Goal: Transaction & Acquisition: Purchase product/service

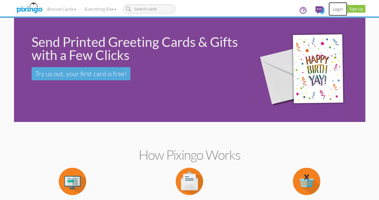
click at [333, 12] on link "Login" at bounding box center [337, 9] width 19 height 14
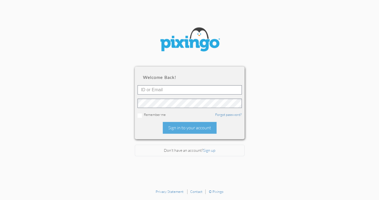
type input "[PERSON_NAME][EMAIL_ADDRESS][DOMAIN_NAME]"
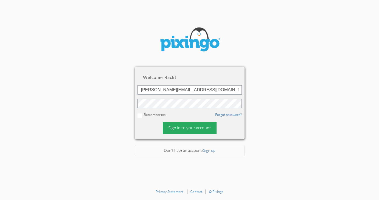
click at [182, 130] on div "Sign in to your account" at bounding box center [190, 128] width 54 height 12
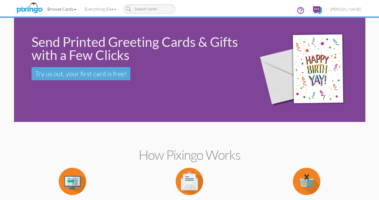
click at [49, 12] on link "Browse Cards" at bounding box center [61, 9] width 37 height 14
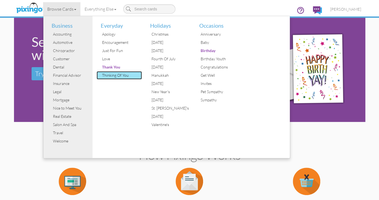
click at [100, 78] on link "Thinking Of You" at bounding box center [119, 75] width 45 height 8
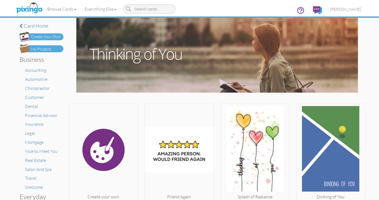
click at [99, 74] on img at bounding box center [217, 55] width 282 height 75
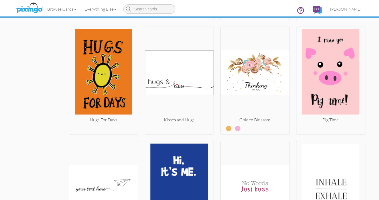
scroll to position [992, 0]
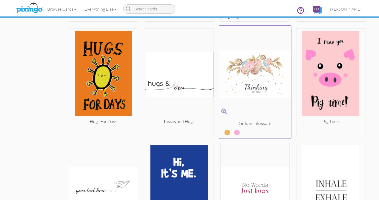
click at [240, 94] on img at bounding box center [255, 74] width 72 height 92
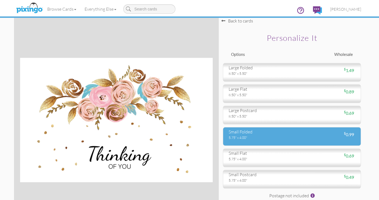
click at [228, 138] on div "small folded 5.75" x 4.00"" at bounding box center [258, 134] width 68 height 11
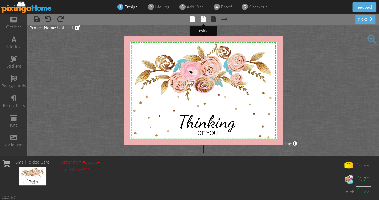
click at [202, 21] on span at bounding box center [203, 19] width 5 height 7
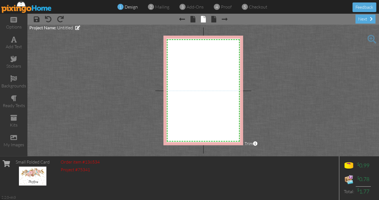
click at [373, 39] on span at bounding box center [371, 39] width 9 height 9
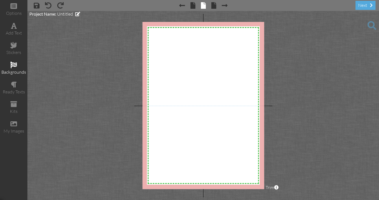
click at [13, 64] on span at bounding box center [13, 65] width 7 height 7
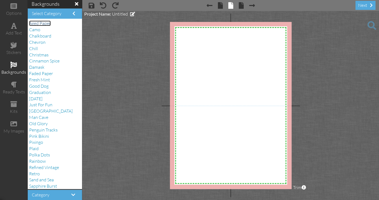
click at [49, 22] on span "Aged Paper" at bounding box center [40, 23] width 22 height 5
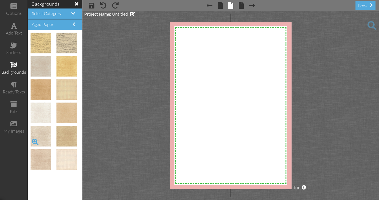
click at [36, 145] on span at bounding box center [34, 141] width 9 height 9
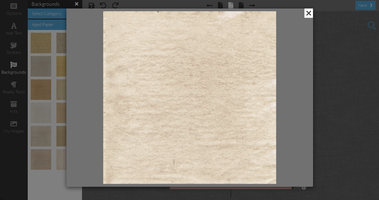
click at [308, 16] on span at bounding box center [308, 13] width 9 height 9
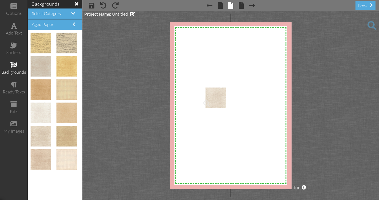
drag, startPoint x: 46, startPoint y: 134, endPoint x: 217, endPoint y: 95, distance: 175.8
click at [217, 95] on body "options add text stickers backgrounds ready texts kits my images backgrounds Se…" at bounding box center [189, 100] width 379 height 200
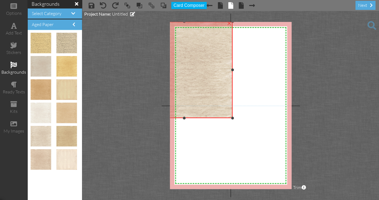
drag, startPoint x: 201, startPoint y: 89, endPoint x: 147, endPoint y: 23, distance: 85.8
click at [147, 23] on project-studio-wrapper "X X X X X X X X X X X X X X X X X X X X X X X X X X X X X X X X X X X X X X X X…" at bounding box center [230, 105] width 297 height 189
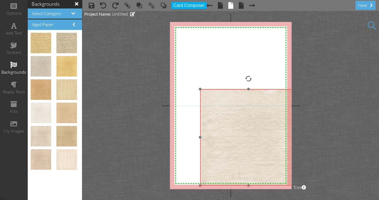
drag, startPoint x: 190, startPoint y: 48, endPoint x: 252, endPoint y: 116, distance: 91.7
click at [252, 116] on img at bounding box center [248, 137] width 97 height 97
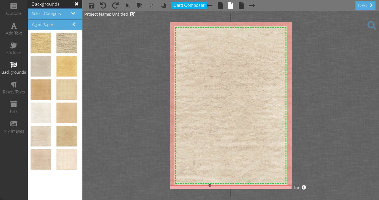
drag, startPoint x: 201, startPoint y: 90, endPoint x: 155, endPoint y: 12, distance: 89.8
click at [155, 12] on project-studio-wrapper "X X X X X X X X X X X X X X X X X X X X X X X X X X X X X X X X X X X X X X X X…" at bounding box center [230, 105] width 297 height 189
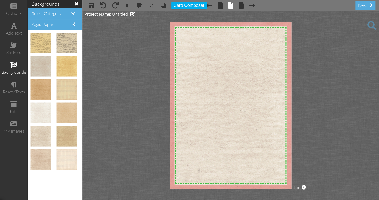
drag, startPoint x: 189, startPoint y: 84, endPoint x: 193, endPoint y: 91, distance: 8.9
click at [193, 91] on img at bounding box center [215, 106] width 174 height 174
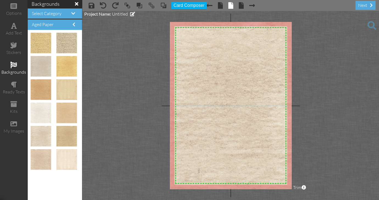
click at [31, 14] on div "Select Category" at bounding box center [55, 14] width 54 height 10
click at [43, 12] on span "Select Category" at bounding box center [47, 13] width 30 height 5
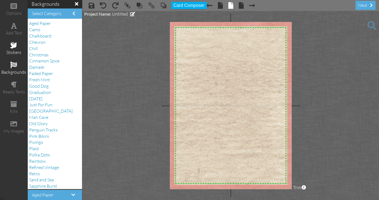
click at [9, 49] on div "stickers" at bounding box center [13, 52] width 27 height 6
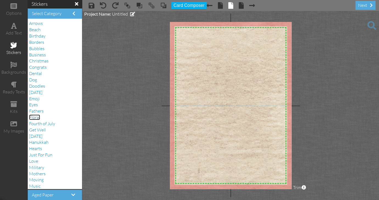
click at [31, 117] on span "Floral" at bounding box center [34, 117] width 11 height 5
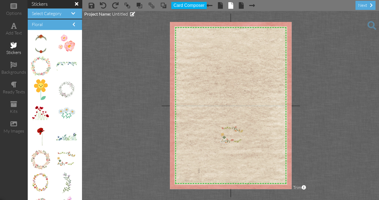
drag, startPoint x: 62, startPoint y: 157, endPoint x: 224, endPoint y: 133, distance: 164.2
click at [224, 133] on body "options add text stickers backgrounds ready texts kits my images stickers Selec…" at bounding box center [189, 100] width 379 height 200
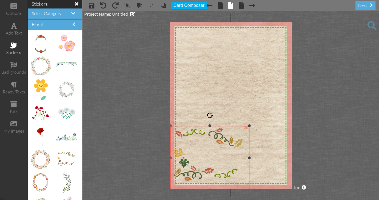
drag, startPoint x: 219, startPoint y: 151, endPoint x: 154, endPoint y: 190, distance: 75.9
click at [154, 190] on project-studio-wrapper "X X X X X X X X X X X X X X X X X X X X X X X X X X X X X X X X X X X X X X X X…" at bounding box center [230, 105] width 297 height 189
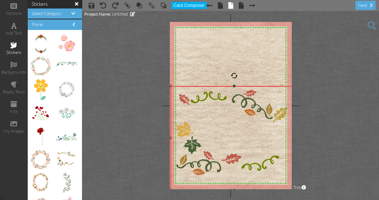
drag, startPoint x: 248, startPoint y: 126, endPoint x: 285, endPoint y: 86, distance: 53.8
click at [285, 86] on div "×" at bounding box center [234, 138] width 128 height 104
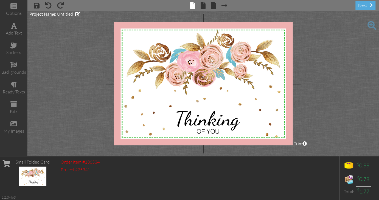
drag, startPoint x: 234, startPoint y: 87, endPoint x: 204, endPoint y: 10, distance: 82.7
click at [201, 7] on span at bounding box center [203, 5] width 5 height 7
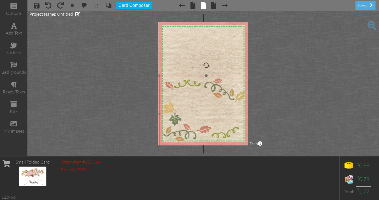
drag, startPoint x: 179, startPoint y: 115, endPoint x: 179, endPoint y: 122, distance: 6.6
click at [179, 122] on img at bounding box center [206, 114] width 94 height 77
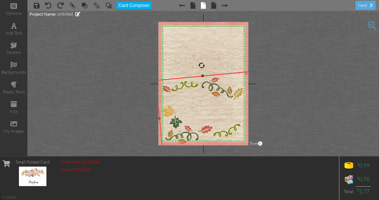
drag, startPoint x: 207, startPoint y: 68, endPoint x: 203, endPoint y: 75, distance: 8.5
click at [203, 75] on div "×" at bounding box center [206, 114] width 101 height 85
click at [22, 51] on div "stickers" at bounding box center [13, 52] width 27 height 6
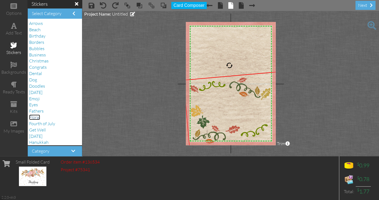
click at [33, 117] on span "Floral" at bounding box center [34, 117] width 11 height 5
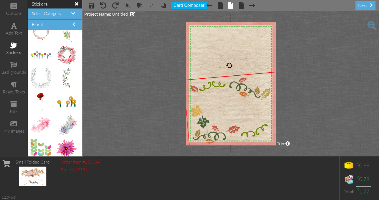
scroll to position [149, 0]
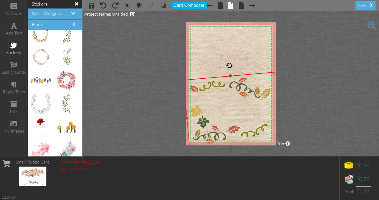
click at [196, 109] on img at bounding box center [233, 114] width 100 height 85
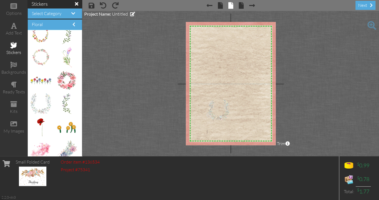
drag, startPoint x: 35, startPoint y: 101, endPoint x: 209, endPoint y: 107, distance: 174.7
click at [209, 107] on body "options add text stickers backgrounds ready texts kits my images stickers Selec…" at bounding box center [189, 100] width 379 height 200
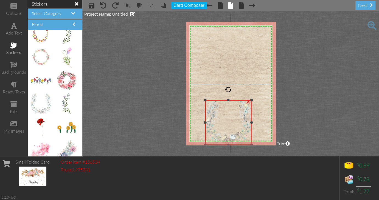
drag, startPoint x: 226, startPoint y: 121, endPoint x: 275, endPoint y: 144, distance: 53.9
click at [275, 144] on div "X X X X X X X X X X X X X X X X X X X X X X X X X X X X X X X X X X X X X X X X…" at bounding box center [231, 83] width 90 height 123
drag, startPoint x: 250, startPoint y: 122, endPoint x: 282, endPoint y: 128, distance: 32.7
click at [282, 128] on project-studio-wrapper "X X X X X X X X X X X X X X X X X X X X X X X X X X X X X X X X X X X X X X X X…" at bounding box center [230, 83] width 297 height 145
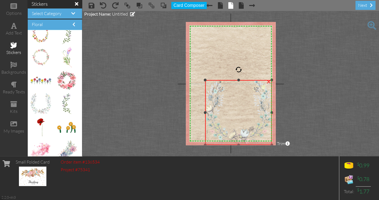
drag, startPoint x: 250, startPoint y: 100, endPoint x: 276, endPoint y: 80, distance: 32.9
click at [276, 80] on project-studio-wrapper "X X X X X X X X X X X X X X X X X X X X X X X X X X X X X X X X X X X X X X X X…" at bounding box center [230, 83] width 297 height 145
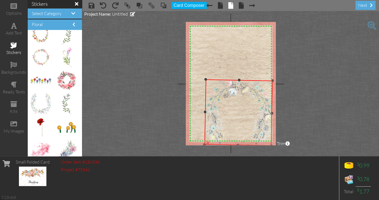
drag, startPoint x: 238, startPoint y: 70, endPoint x: 238, endPoint y: 138, distance: 67.8
click at [238, 138] on div "×" at bounding box center [238, 112] width 68 height 66
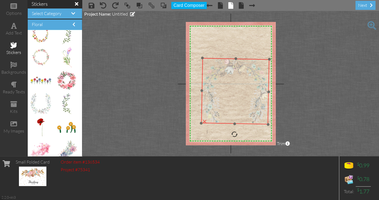
drag, startPoint x: 225, startPoint y: 86, endPoint x: 222, endPoint y: 65, distance: 21.7
click at [222, 65] on img at bounding box center [235, 91] width 68 height 66
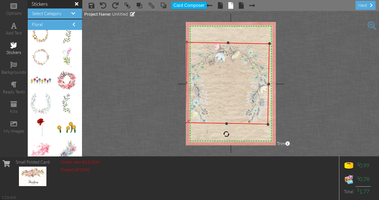
drag, startPoint x: 202, startPoint y: 58, endPoint x: 187, endPoint y: 42, distance: 21.6
click at [187, 42] on div at bounding box center [186, 42] width 3 height 3
click at [215, 86] on img at bounding box center [227, 83] width 85 height 82
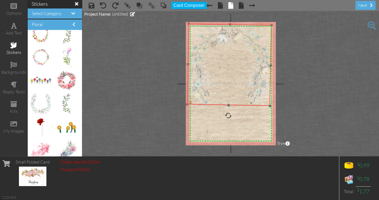
drag, startPoint x: 215, startPoint y: 86, endPoint x: 217, endPoint y: 68, distance: 18.5
click at [217, 68] on img at bounding box center [229, 65] width 85 height 82
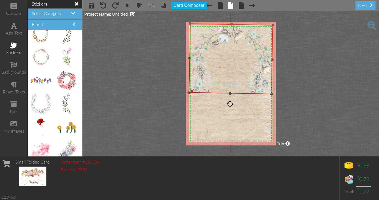
drag, startPoint x: 230, startPoint y: 105, endPoint x: 219, endPoint y: 93, distance: 15.9
click at [219, 93] on div "×" at bounding box center [231, 59] width 84 height 71
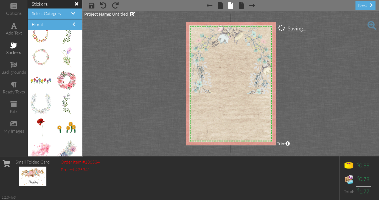
click at [215, 122] on img at bounding box center [219, 84] width 128 height 128
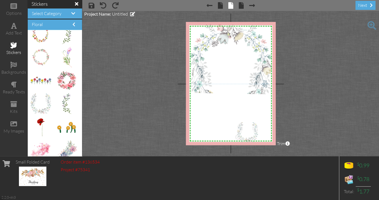
drag, startPoint x: 41, startPoint y: 103, endPoint x: 245, endPoint y: 132, distance: 205.4
click at [245, 132] on body "options add text stickers backgrounds ready texts kits my images stickers Selec…" at bounding box center [189, 100] width 379 height 200
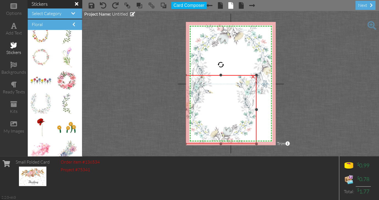
drag, startPoint x: 233, startPoint y: 122, endPoint x: 162, endPoint y: 75, distance: 85.5
click at [162, 75] on project-studio-wrapper "X X X X X X X X X X X X X X X X X X X X X X X X X X X X X X X X X X X X X X X X…" at bounding box center [230, 83] width 297 height 145
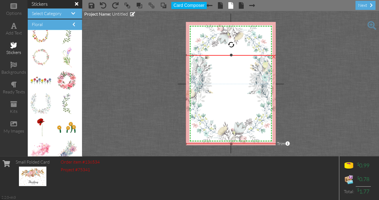
drag, startPoint x: 255, startPoint y: 74, endPoint x: 284, endPoint y: 54, distance: 34.6
click at [284, 54] on project-studio-wrapper "X X X X X X X X X X X X X X X X X X X X X X X X X X X X X X X X X X X X X X X X…" at bounding box center [230, 83] width 297 height 145
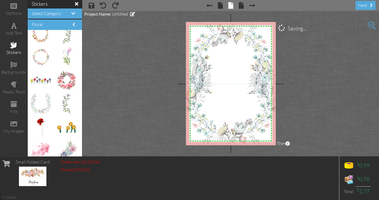
click at [284, 54] on project-studio-wrapper "X X X X X X X X X X X X X X X X X X X X X X X X X X X X X X X X X X X X X X X X…" at bounding box center [230, 83] width 297 height 145
click at [9, 28] on div "add text" at bounding box center [13, 29] width 27 height 19
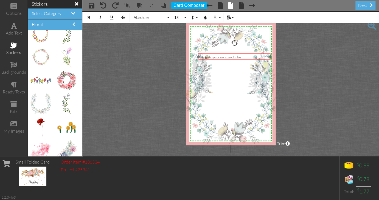
drag, startPoint x: 211, startPoint y: 89, endPoint x: 215, endPoint y: 53, distance: 36.7
click at [215, 53] on div at bounding box center [234, 56] width 75 height 9
drag, startPoint x: 269, startPoint y: 56, endPoint x: 243, endPoint y: 57, distance: 25.8
click at [243, 57] on div at bounding box center [244, 56] width 3 height 3
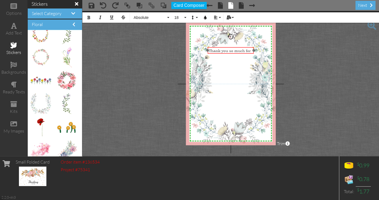
drag, startPoint x: 227, startPoint y: 53, endPoint x: 236, endPoint y: 47, distance: 11.0
click at [236, 47] on div at bounding box center [230, 50] width 49 height 9
click at [170, 15] on button "Absolute" at bounding box center [151, 17] width 40 height 10
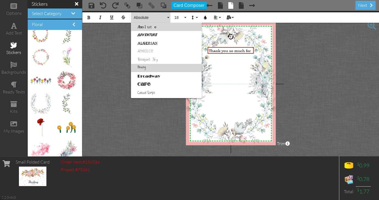
click at [152, 69] on link "Breezy" at bounding box center [166, 68] width 71 height 8
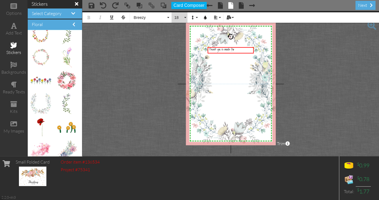
click at [186, 18] on button "18" at bounding box center [180, 17] width 16 height 10
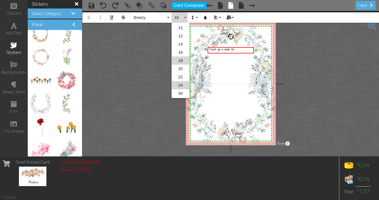
click at [179, 83] on link "24" at bounding box center [181, 85] width 18 height 8
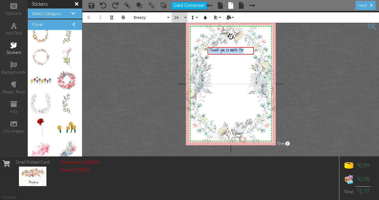
click at [176, 18] on span "24" at bounding box center [178, 17] width 9 height 5
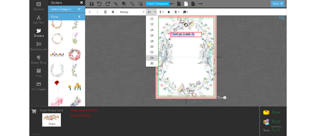
scroll to position [73, 0]
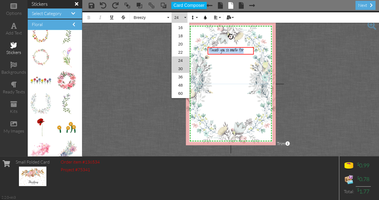
click at [184, 67] on link "30" at bounding box center [181, 69] width 18 height 8
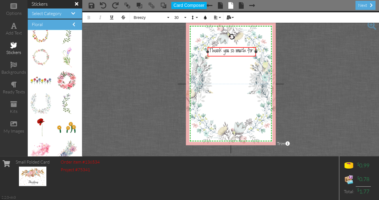
click at [255, 55] on div "Thank you so much for ×" at bounding box center [232, 51] width 48 height 9
click at [250, 50] on span "Thank you so much for" at bounding box center [231, 51] width 44 height 7
click at [218, 58] on span "beautiful card." at bounding box center [224, 58] width 30 height 7
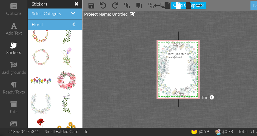
click at [75, 6] on h4 "stickers" at bounding box center [55, 3] width 47 height 5
click at [75, 5] on span at bounding box center [76, 3] width 3 height 5
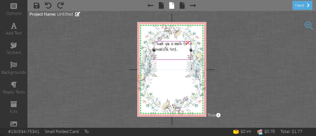
click at [159, 56] on div at bounding box center [172, 56] width 35 height 6
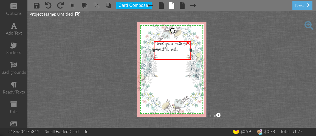
click at [159, 56] on div at bounding box center [172, 56] width 35 height 6
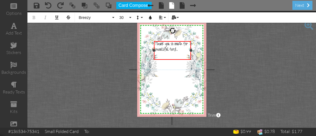
click at [159, 56] on div at bounding box center [172, 56] width 35 height 6
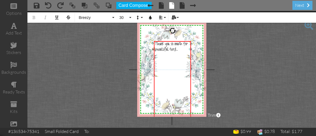
click at [159, 71] on div "​" at bounding box center [172, 74] width 35 height 6
click at [166, 67] on div "​" at bounding box center [172, 68] width 35 height 6
click at [166, 66] on div "​" at bounding box center [172, 67] width 35 height 6
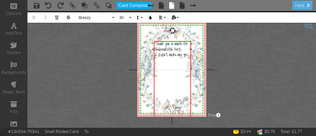
click at [159, 66] on div "​" at bounding box center [172, 67] width 35 height 6
click at [187, 55] on span "I didn't make my gos" at bounding box center [171, 55] width 33 height 5
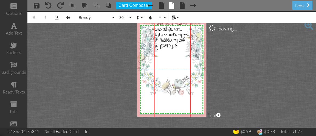
scroll to position [103, 0]
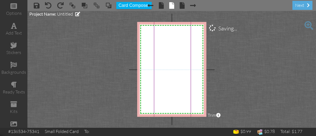
click at [66, 91] on project-studio-wrapper "X X X X X X X X X X X X X X X X X X X X X X X X X X X X X X X X X X X X X X X X…" at bounding box center [171, 69] width 289 height 117
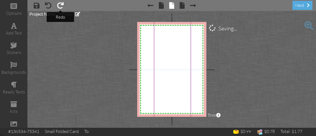
click at [57, 6] on tip-cont at bounding box center [60, 6] width 7 height 5
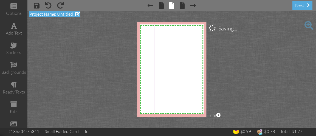
click at [69, 15] on span "Untitled" at bounding box center [65, 13] width 16 height 5
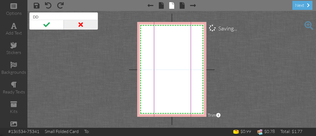
type input "DD"
click at [80, 24] on span at bounding box center [81, 25] width 34 height 10
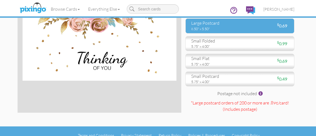
scroll to position [69, 0]
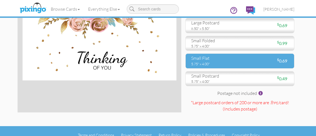
click at [196, 66] on div "5.75" x 4.00"" at bounding box center [213, 63] width 44 height 5
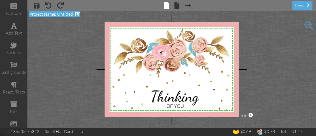
click at [64, 13] on span "Untitled" at bounding box center [65, 13] width 16 height 5
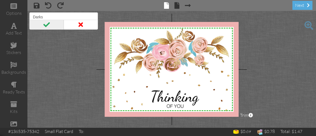
type input "Darks"
click at [49, 23] on span at bounding box center [46, 25] width 34 height 10
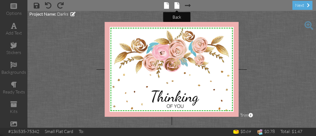
click at [176, 7] on span at bounding box center [177, 5] width 5 height 7
click at [80, 84] on project-studio-wrapper "X X X X X X X X X X X X X X X X X X X X X X X X X X X X X X X X X X X X X X X X…" at bounding box center [171, 69] width 289 height 117
click at [175, 6] on span at bounding box center [177, 5] width 5 height 7
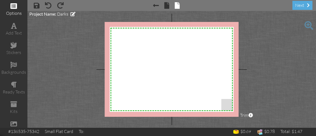
click at [12, 6] on span at bounding box center [13, 6] width 7 height 7
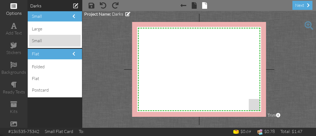
click at [40, 41] on div "small" at bounding box center [55, 41] width 52 height 12
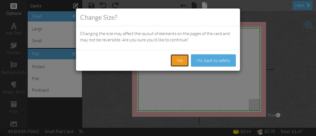
drag, startPoint x: 177, startPoint y: 59, endPoint x: 155, endPoint y: 65, distance: 23.0
click at [155, 65] on div "Yes No, back to safety" at bounding box center [158, 60] width 164 height 21
click at [180, 58] on button "Yes" at bounding box center [180, 60] width 18 height 12
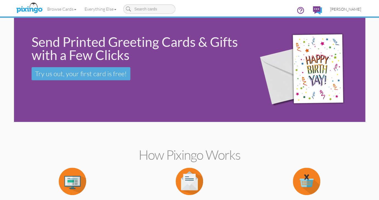
click at [332, 14] on link "[PERSON_NAME]" at bounding box center [345, 9] width 39 height 14
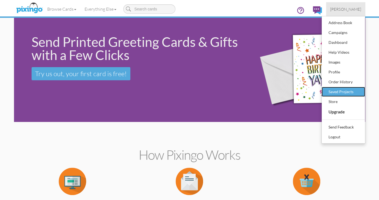
click at [350, 89] on div "Saved Projects" at bounding box center [343, 92] width 32 height 8
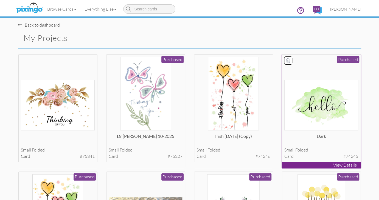
click at [311, 125] on img at bounding box center [321, 105] width 74 height 51
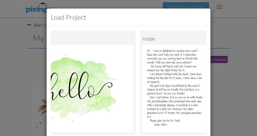
scroll to position [0, 49]
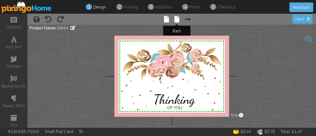
click at [175, 21] on span at bounding box center [177, 19] width 5 height 7
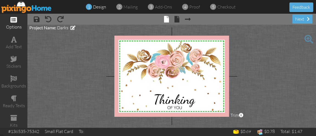
click at [10, 21] on div "options" at bounding box center [13, 23] width 27 height 19
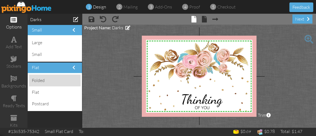
click at [43, 78] on div "folded" at bounding box center [55, 81] width 52 height 12
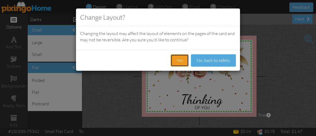
click at [178, 61] on button "Yes" at bounding box center [180, 60] width 18 height 12
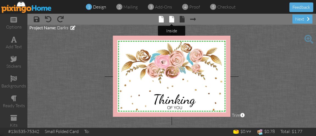
click at [169, 20] on span at bounding box center [171, 19] width 5 height 7
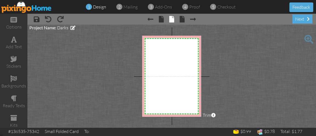
click at [308, 38] on span at bounding box center [309, 39] width 9 height 9
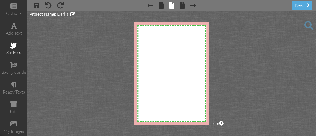
click at [14, 48] on span at bounding box center [13, 45] width 7 height 7
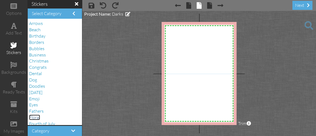
click at [33, 118] on span "Floral" at bounding box center [34, 117] width 11 height 5
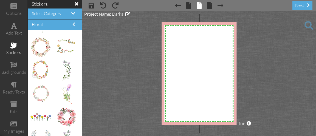
scroll to position [147, 0]
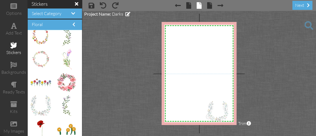
drag, startPoint x: 46, startPoint y: 105, endPoint x: 220, endPoint y: 112, distance: 174.1
click at [220, 112] on body "options add text stickers backgrounds ready texts kits my images stickers Selec…" at bounding box center [158, 68] width 316 height 136
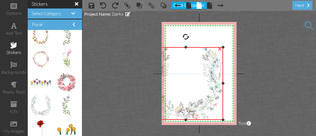
drag, startPoint x: 204, startPoint y: 103, endPoint x: 111, endPoint y: 48, distance: 107.3
click at [111, 48] on project-studio-wrapper "X X X X X X X X X X X X X X X X X X X X X X X X X X X X X X X X X X X X X X X X…" at bounding box center [199, 73] width 234 height 125
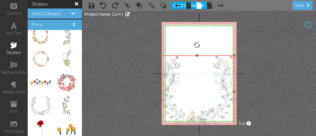
drag, startPoint x: 180, startPoint y: 97, endPoint x: 192, endPoint y: 106, distance: 13.9
click at [192, 106] on img at bounding box center [197, 91] width 74 height 73
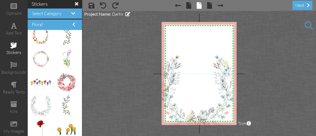
click at [38, 99] on img at bounding box center [40, 106] width 21 height 20
drag, startPoint x: 38, startPoint y: 99, endPoint x: 193, endPoint y: 49, distance: 163.6
click at [193, 49] on body "options add text stickers backgrounds ready texts kits my images stickers Selec…" at bounding box center [158, 68] width 316 height 136
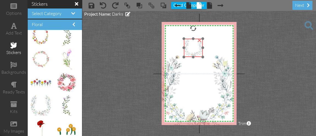
drag, startPoint x: 192, startPoint y: 55, endPoint x: 190, endPoint y: 49, distance: 6.1
click at [190, 49] on img at bounding box center [193, 48] width 19 height 18
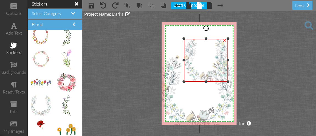
drag, startPoint x: 204, startPoint y: 57, endPoint x: 210, endPoint y: 82, distance: 25.6
click at [210, 82] on div "×" at bounding box center [206, 60] width 44 height 43
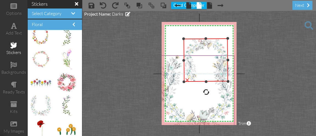
drag, startPoint x: 204, startPoint y: 27, endPoint x: 206, endPoint y: 100, distance: 73.6
click at [206, 100] on div "X X X X X X X X X X X X X X X X X X X X X X X X X X X X X X X X X X X X X X X X…" at bounding box center [199, 73] width 75 height 103
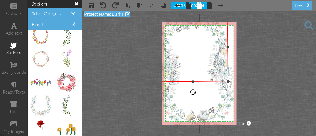
drag, startPoint x: 183, startPoint y: 40, endPoint x: 125, endPoint y: 14, distance: 63.9
click at [125, 14] on project-studio-wrapper "X X X X X X X X X X X X X X X X X X X X X X X X X X X X X X X X X X X X X X X X…" at bounding box center [199, 73] width 234 height 125
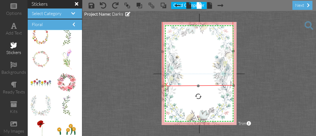
drag, startPoint x: 195, startPoint y: 50, endPoint x: 200, endPoint y: 55, distance: 6.9
click at [200, 55] on img at bounding box center [197, 51] width 71 height 70
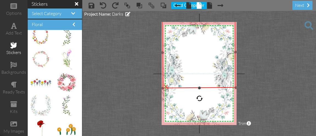
drag, startPoint x: 233, startPoint y: 85, endPoint x: 237, endPoint y: 87, distance: 4.9
click at [237, 87] on project-studio-wrapper "X X X X X X X X X X X X X X X X X X X X X X X X X X X X X X X X X X X X X X X X…" at bounding box center [199, 73] width 234 height 125
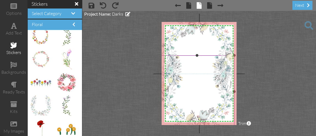
click at [220, 96] on img at bounding box center [197, 91] width 74 height 73
